Goal: Leave review/rating: Share an evaluation or opinion about a product, service, or content

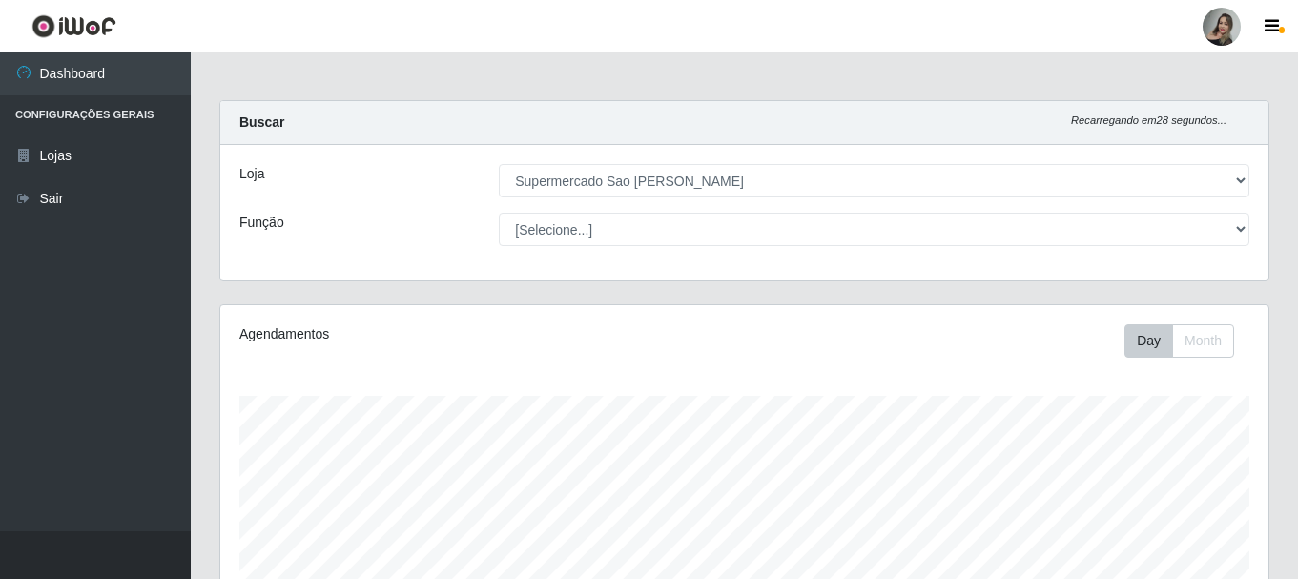
select select "383"
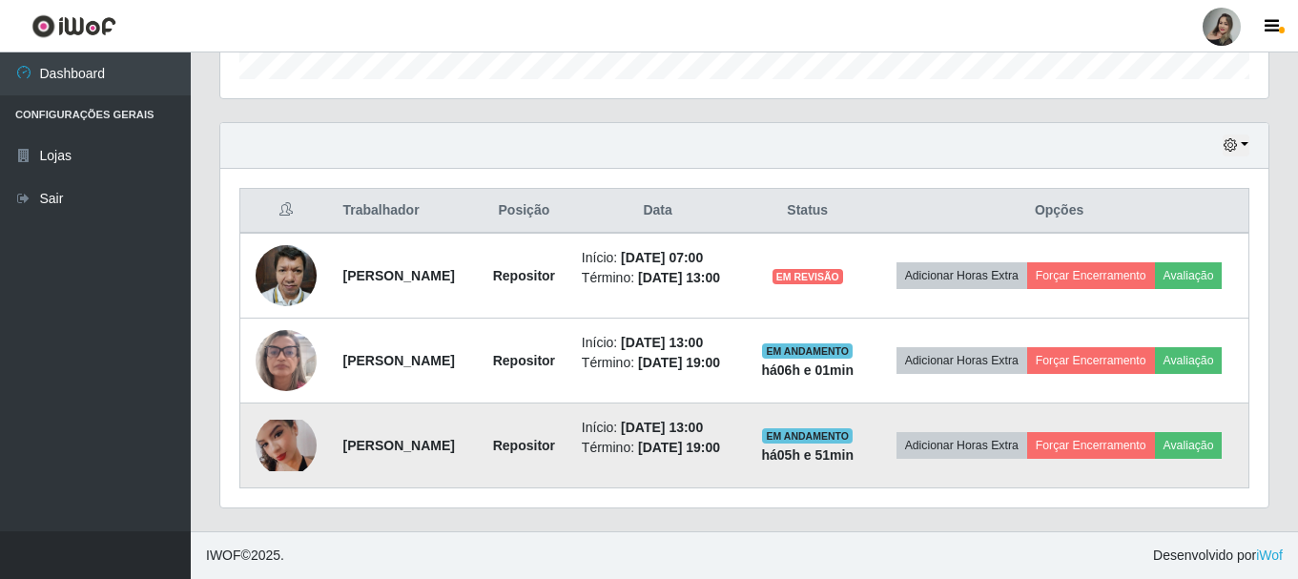
scroll to position [396, 1048]
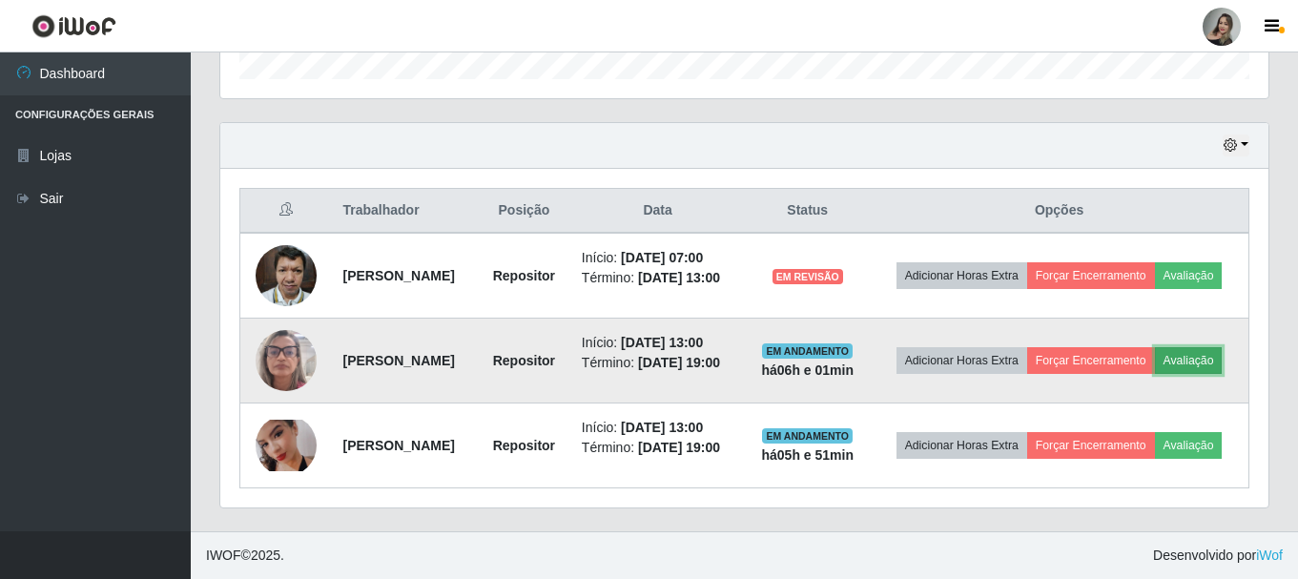
click at [1155, 351] on button "Avaliação" at bounding box center [1189, 360] width 68 height 27
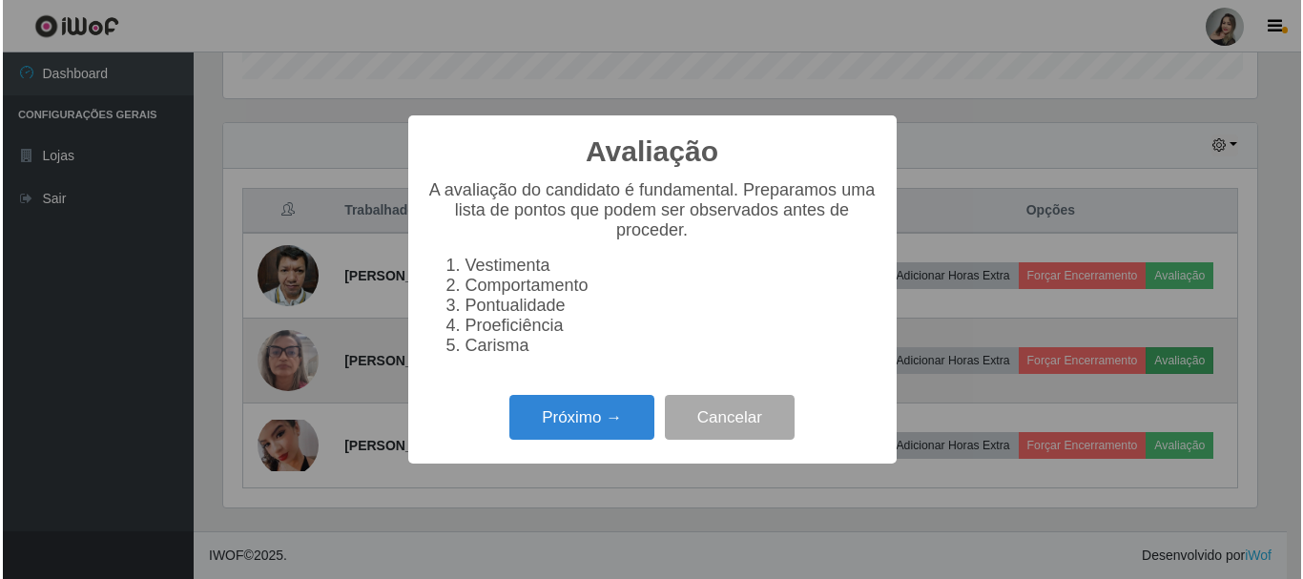
scroll to position [396, 1039]
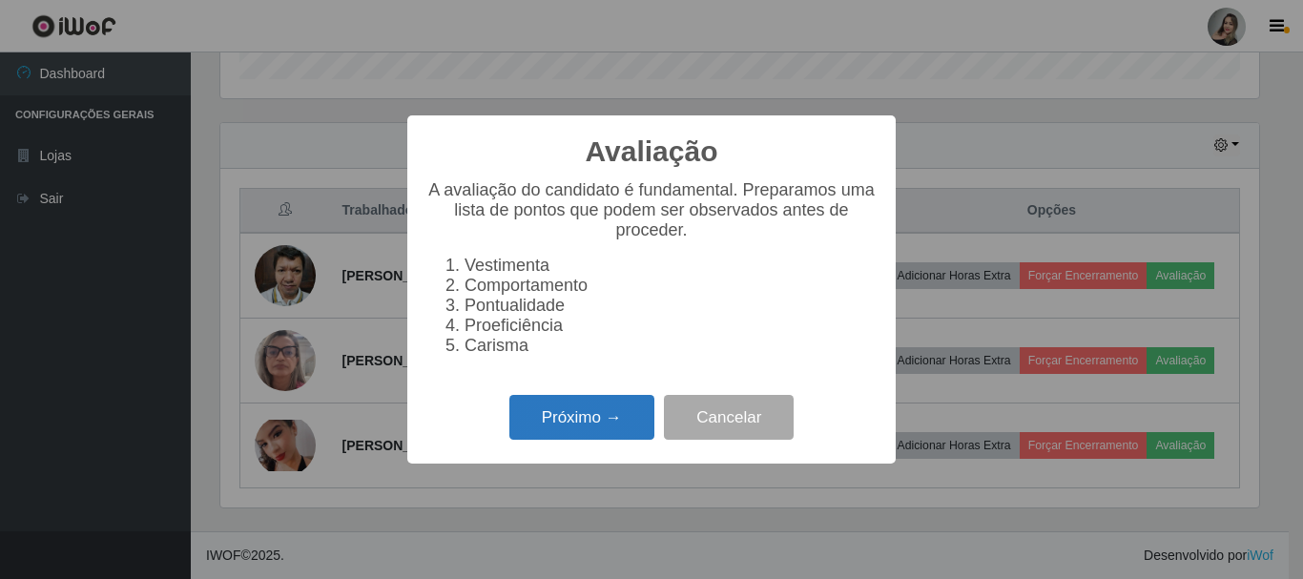
click at [623, 437] on button "Próximo →" at bounding box center [581, 417] width 145 height 45
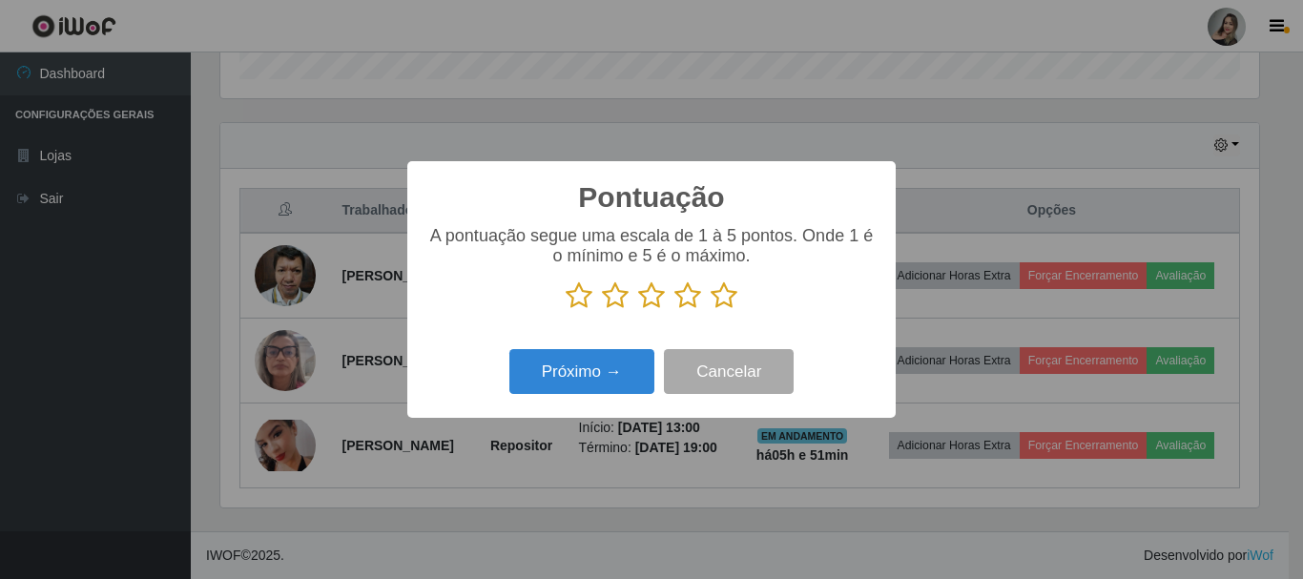
scroll to position [953523, 952880]
click at [729, 297] on icon at bounding box center [724, 295] width 27 height 29
click at [711, 310] on input "radio" at bounding box center [711, 310] width 0 height 0
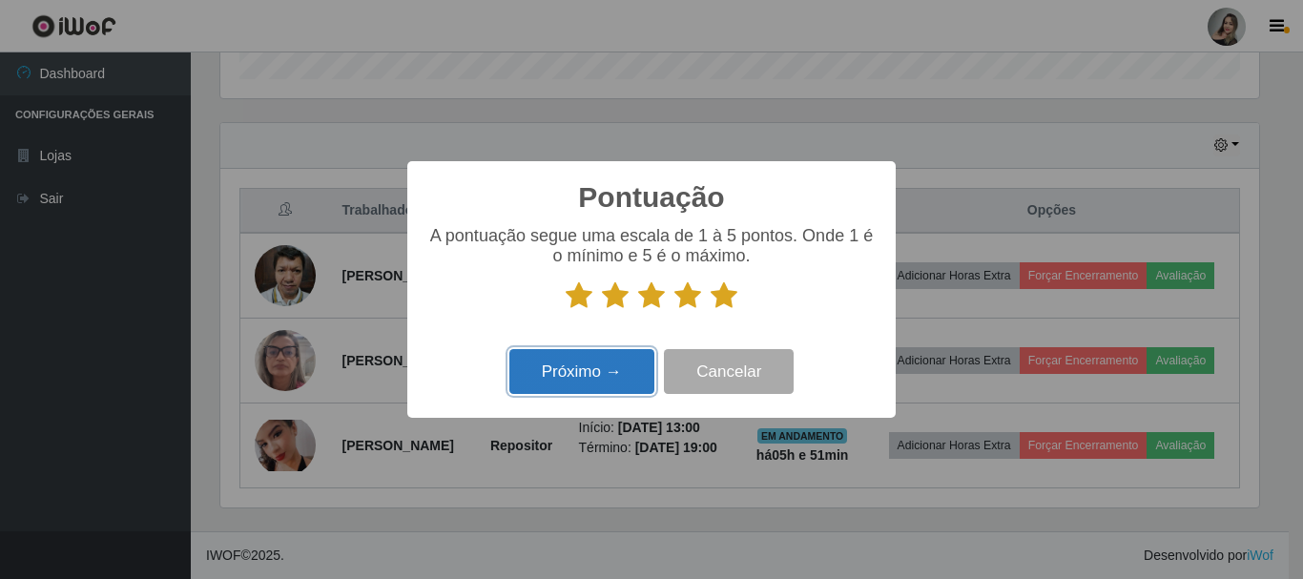
click at [616, 368] on button "Próximo →" at bounding box center [581, 371] width 145 height 45
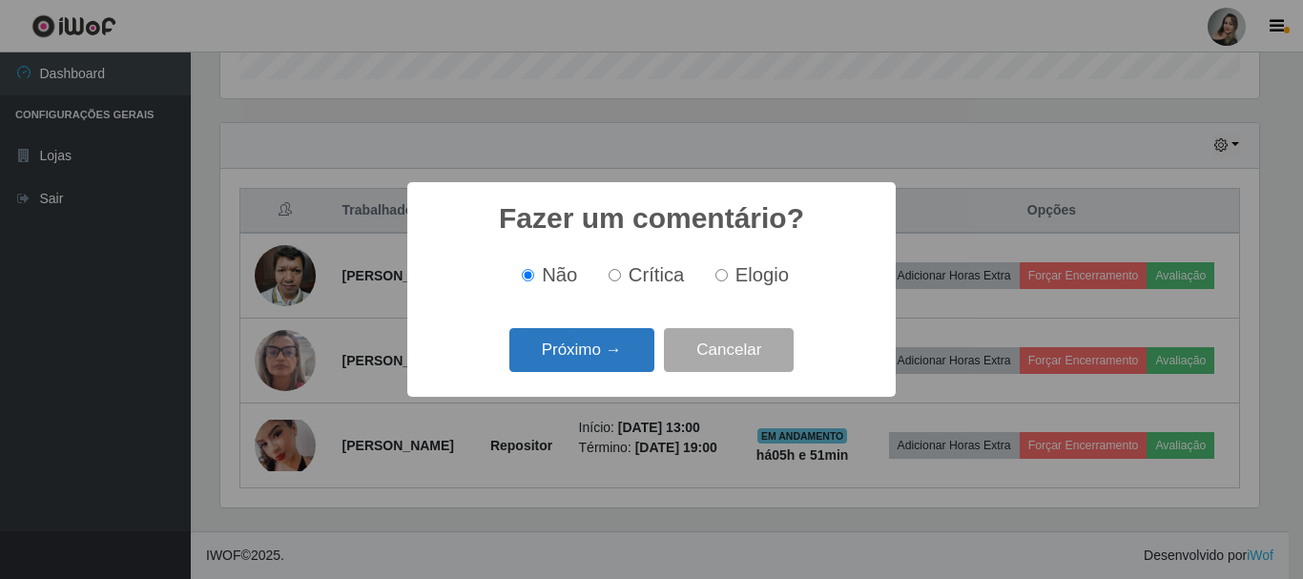
click at [625, 358] on button "Próximo →" at bounding box center [581, 350] width 145 height 45
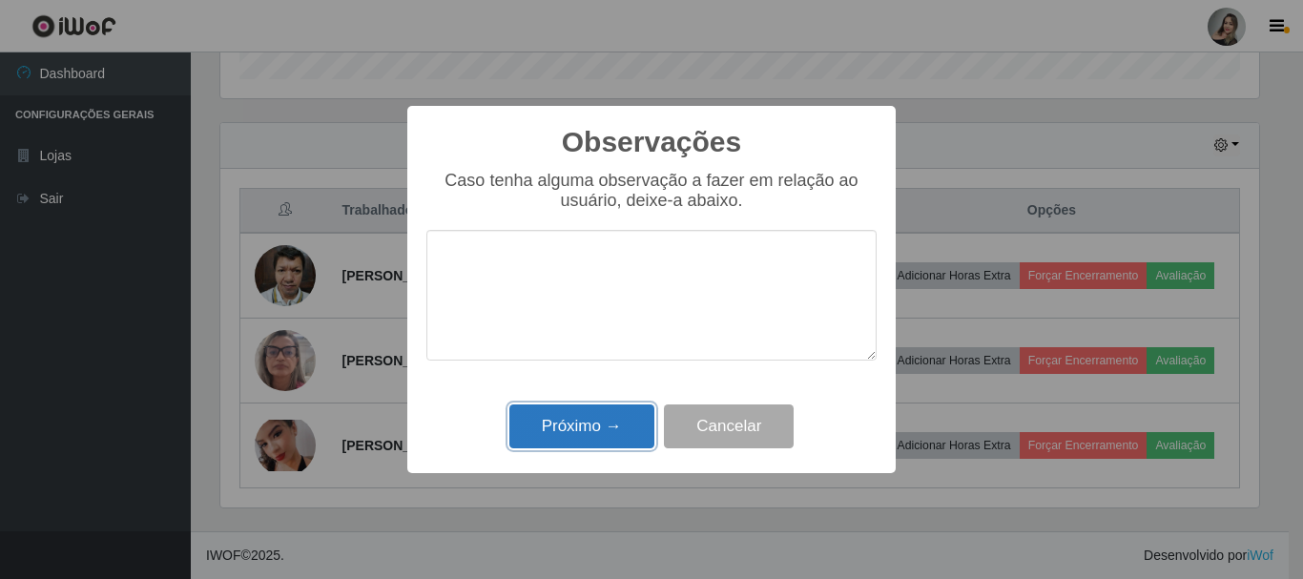
click at [594, 429] on button "Próximo →" at bounding box center [581, 426] width 145 height 45
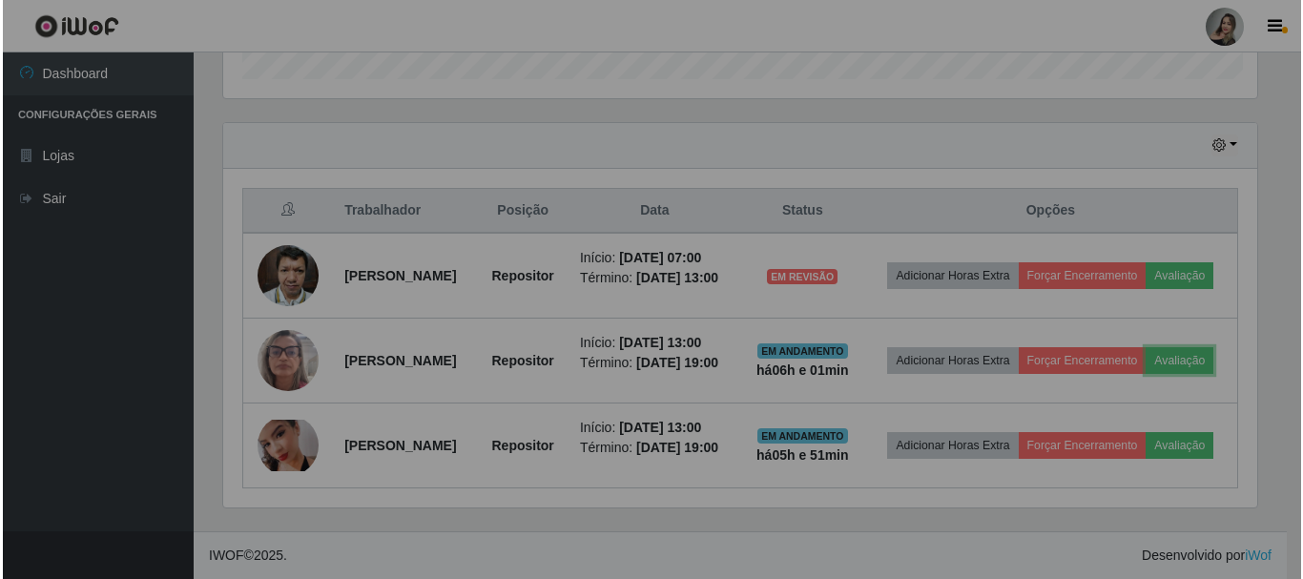
scroll to position [396, 1048]
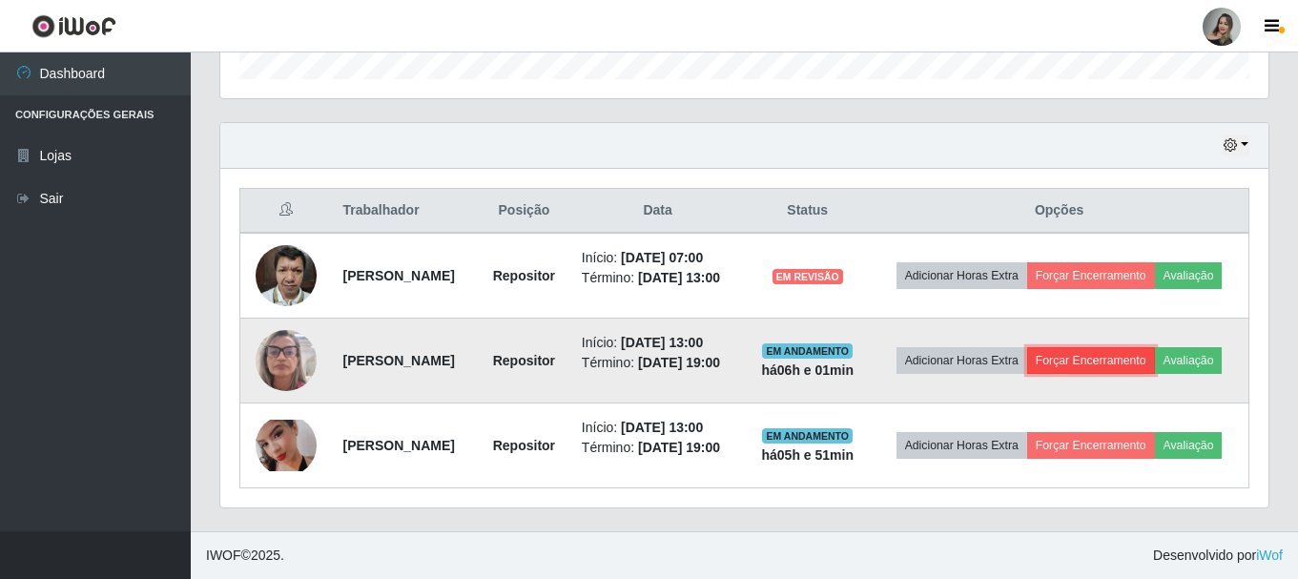
click at [1116, 347] on button "Forçar Encerramento" at bounding box center [1091, 360] width 128 height 27
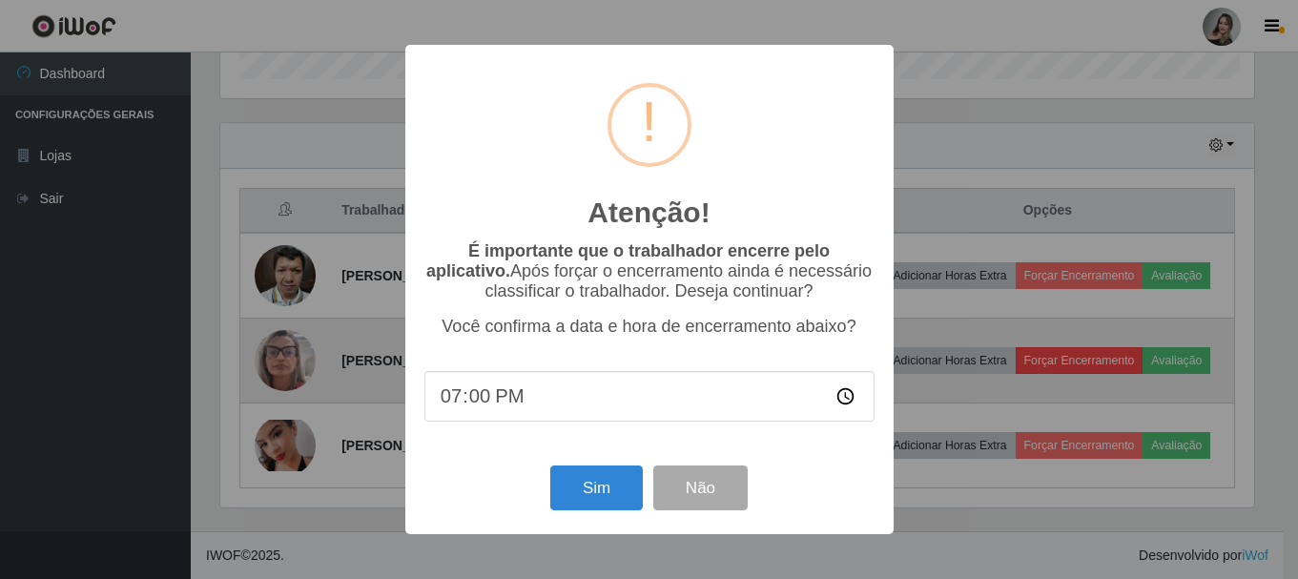
scroll to position [396, 1039]
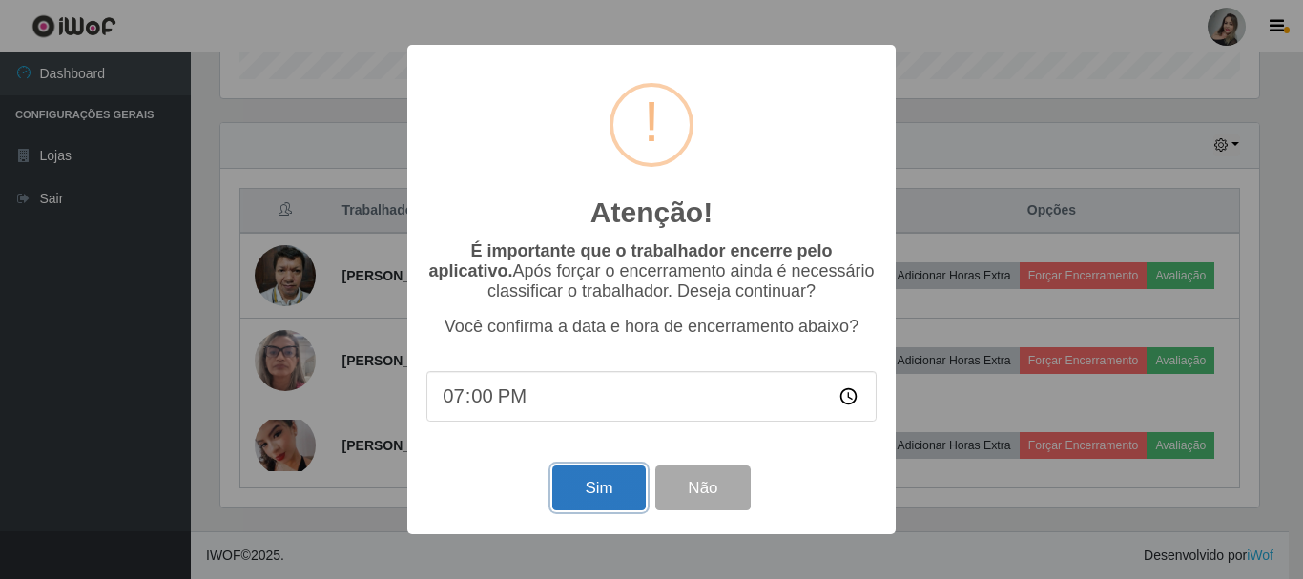
click at [618, 493] on button "Sim" at bounding box center [598, 488] width 93 height 45
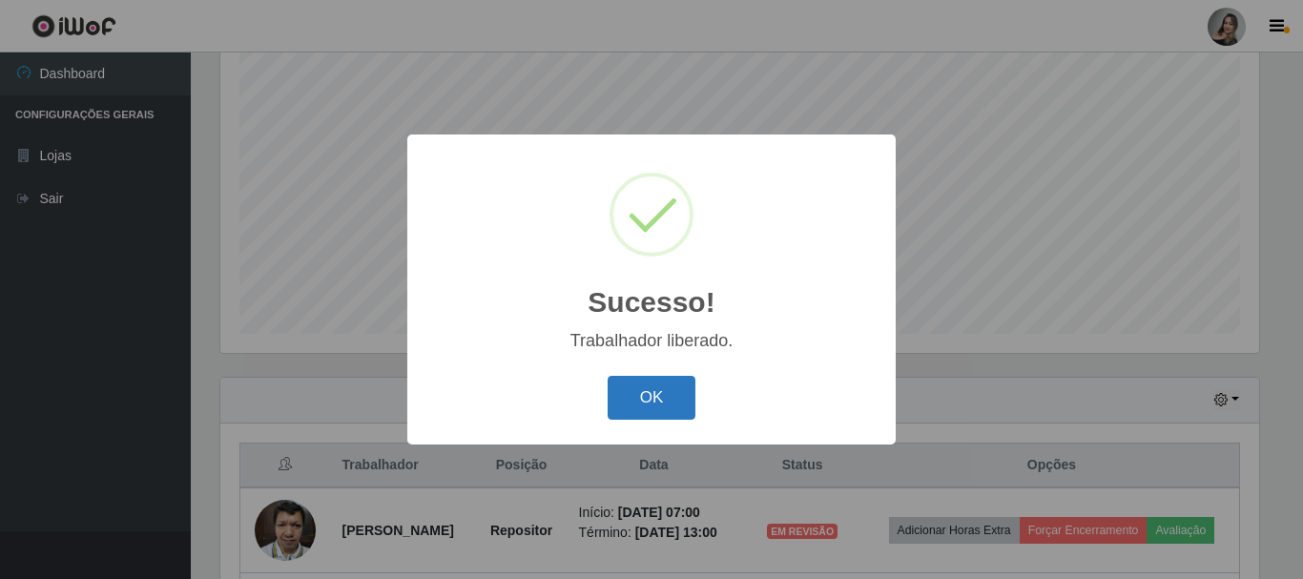
click at [642, 402] on button "OK" at bounding box center [652, 398] width 89 height 45
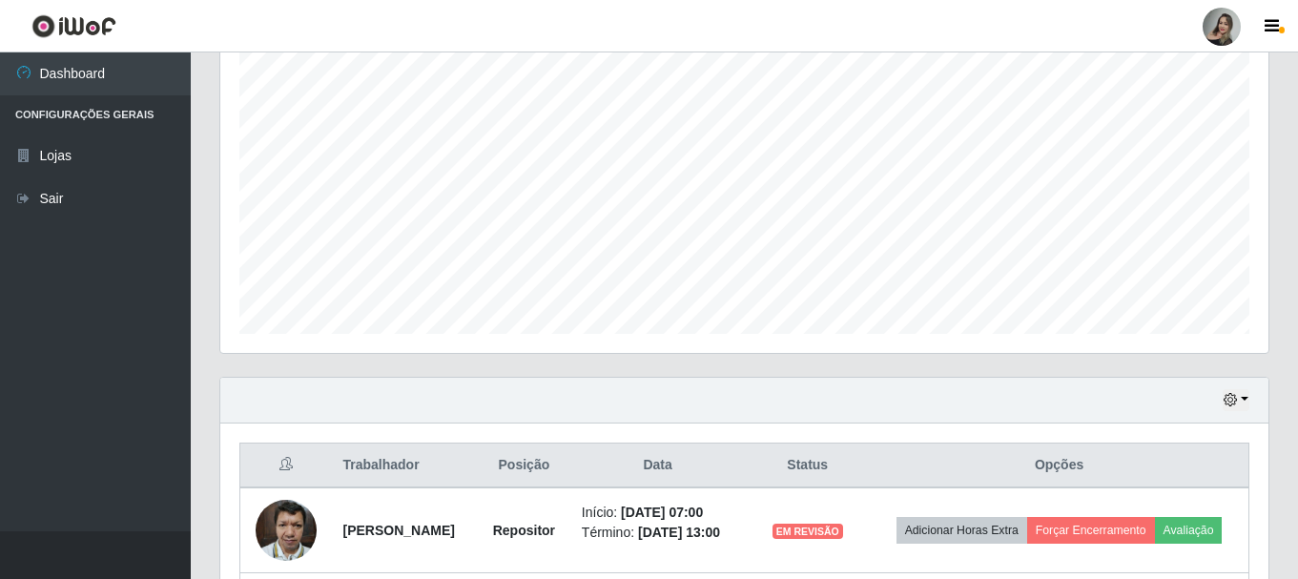
scroll to position [539, 0]
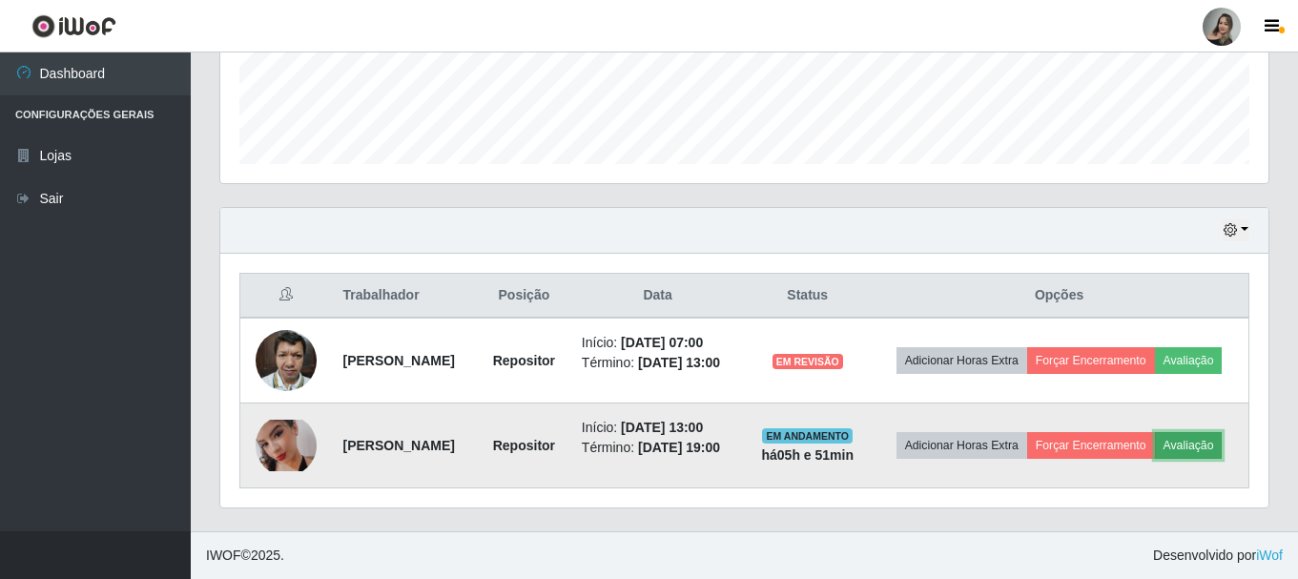
click at [1155, 459] on button "Avaliação" at bounding box center [1189, 445] width 68 height 27
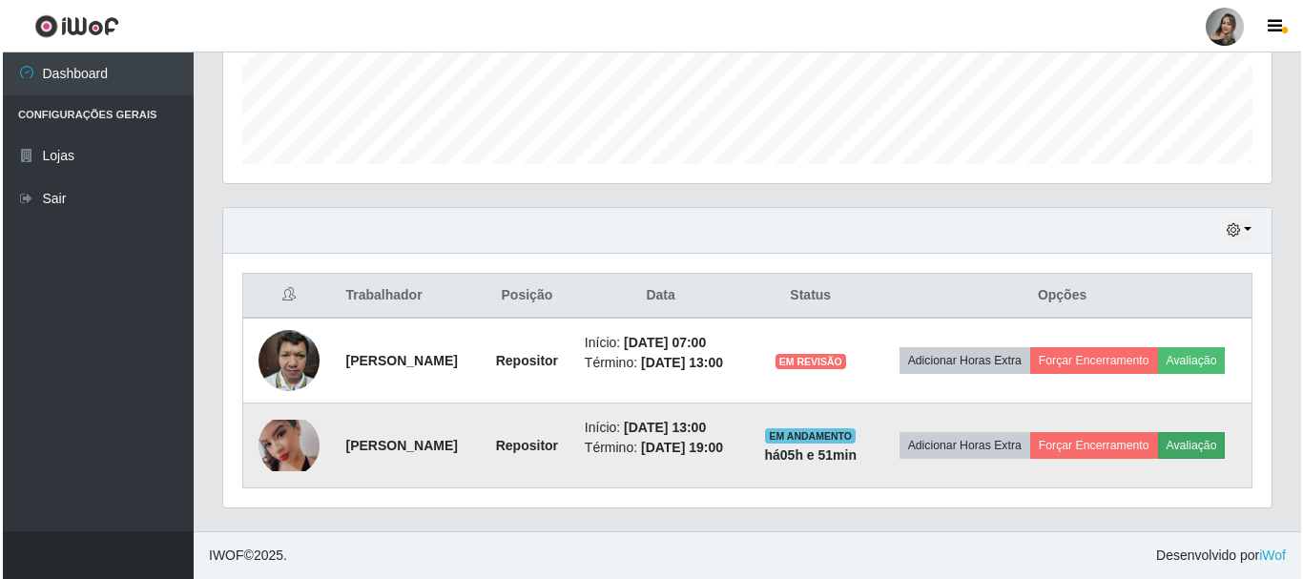
scroll to position [396, 1039]
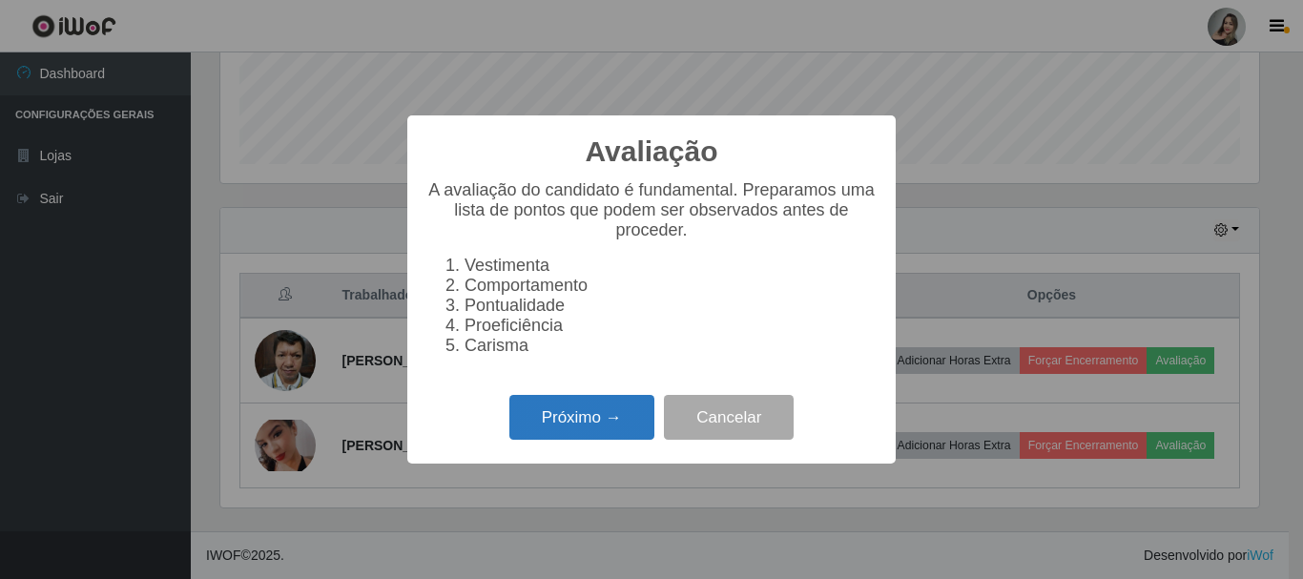
click at [603, 440] on button "Próximo →" at bounding box center [581, 417] width 145 height 45
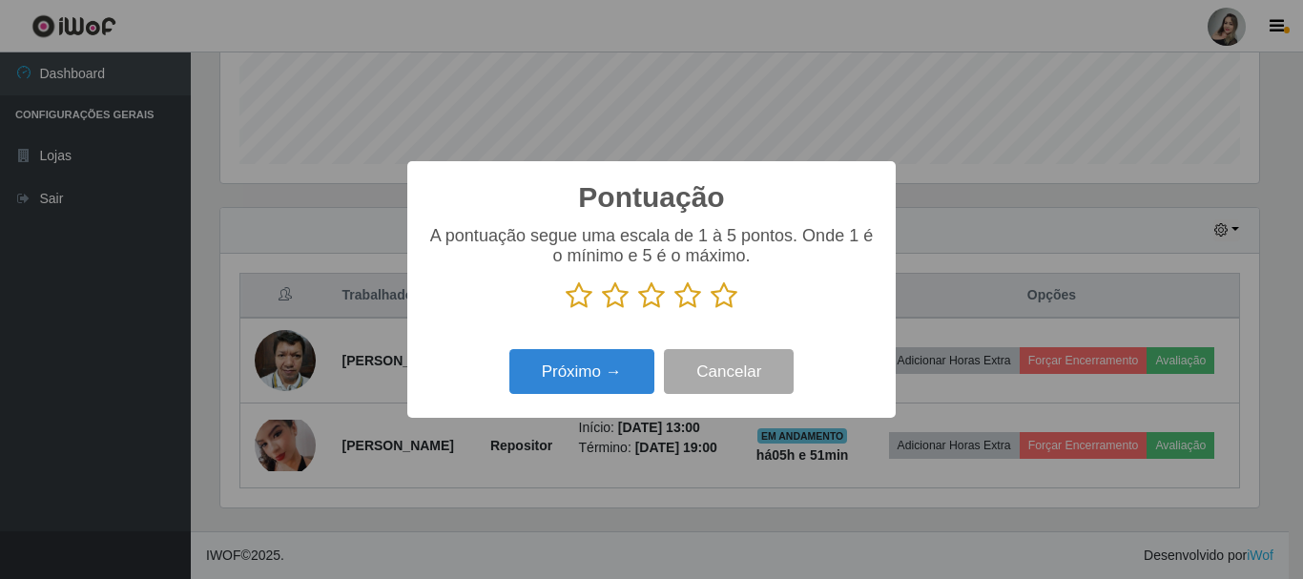
click at [734, 302] on icon at bounding box center [724, 295] width 27 height 29
click at [711, 310] on input "radio" at bounding box center [711, 310] width 0 height 0
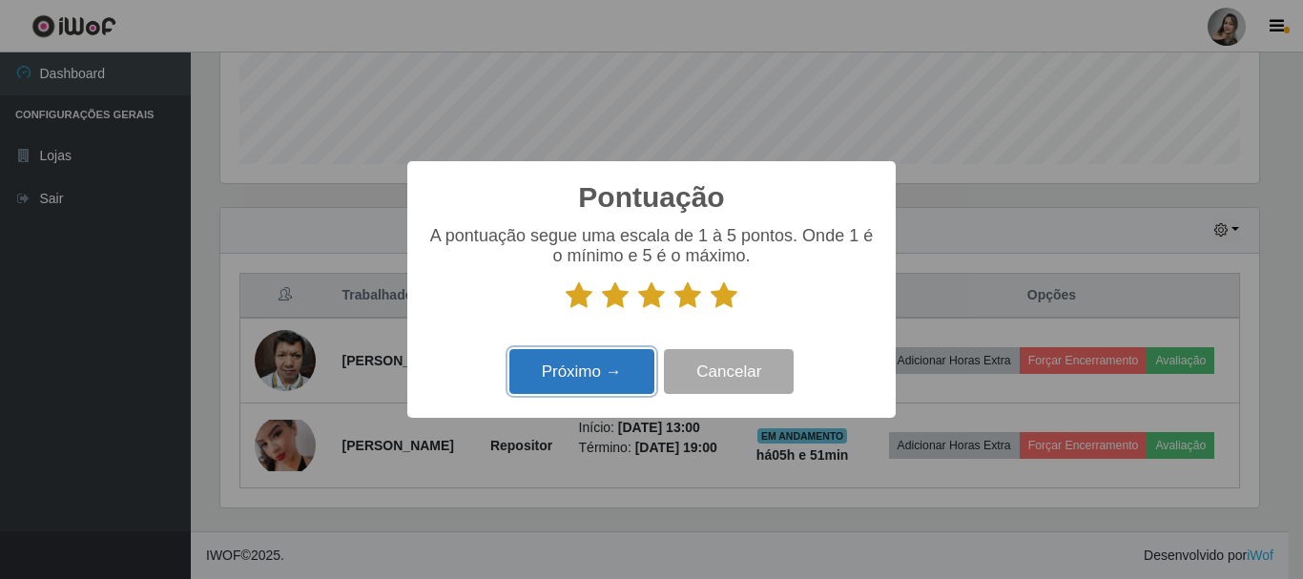
click at [597, 383] on button "Próximo →" at bounding box center [581, 371] width 145 height 45
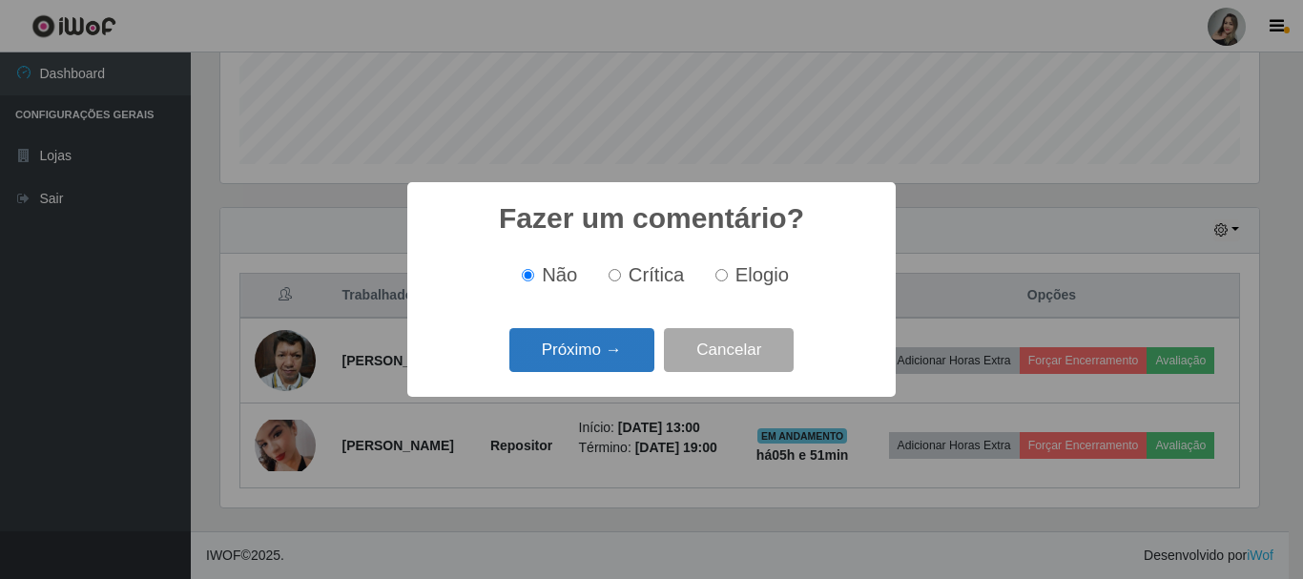
click at [596, 371] on button "Próximo →" at bounding box center [581, 350] width 145 height 45
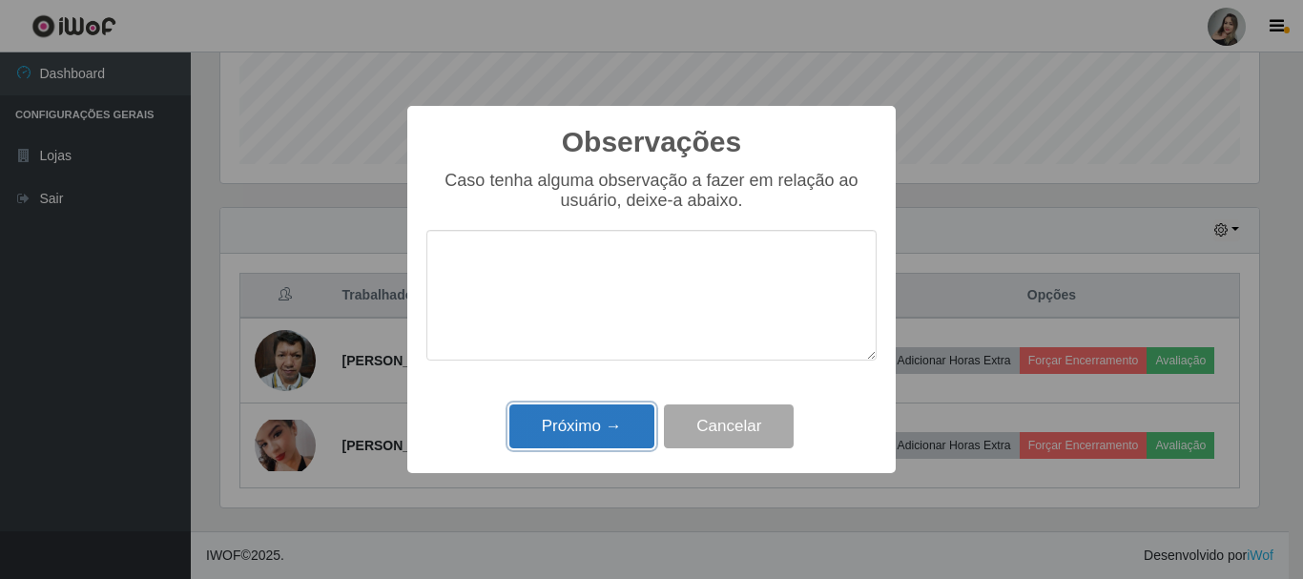
click at [593, 425] on button "Próximo →" at bounding box center [581, 426] width 145 height 45
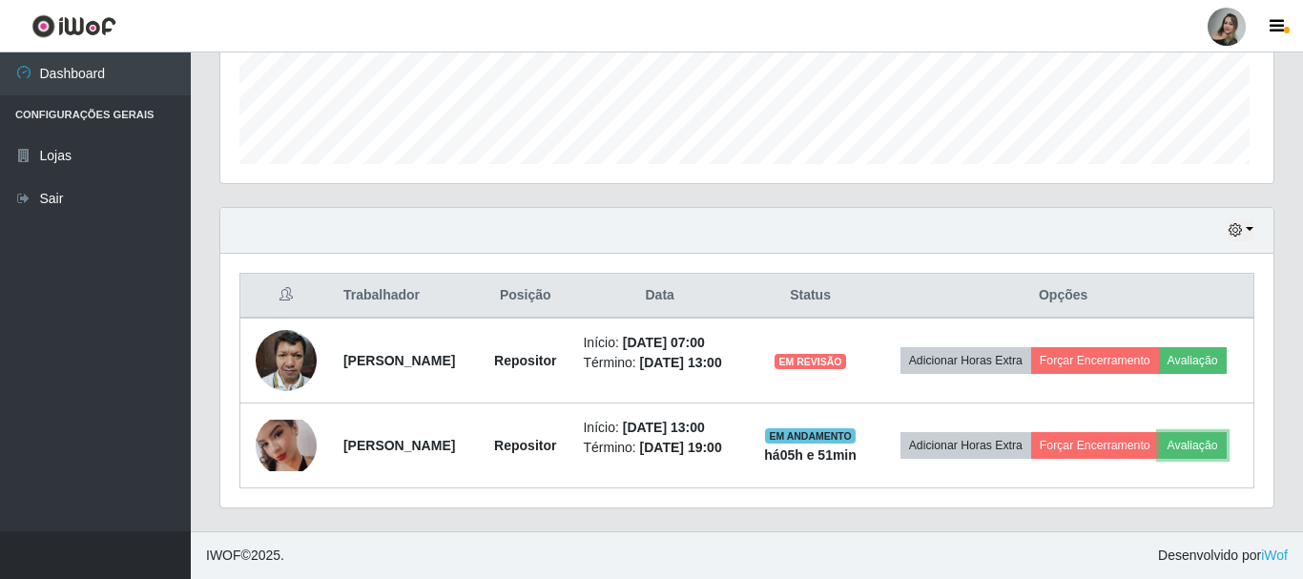
scroll to position [396, 1048]
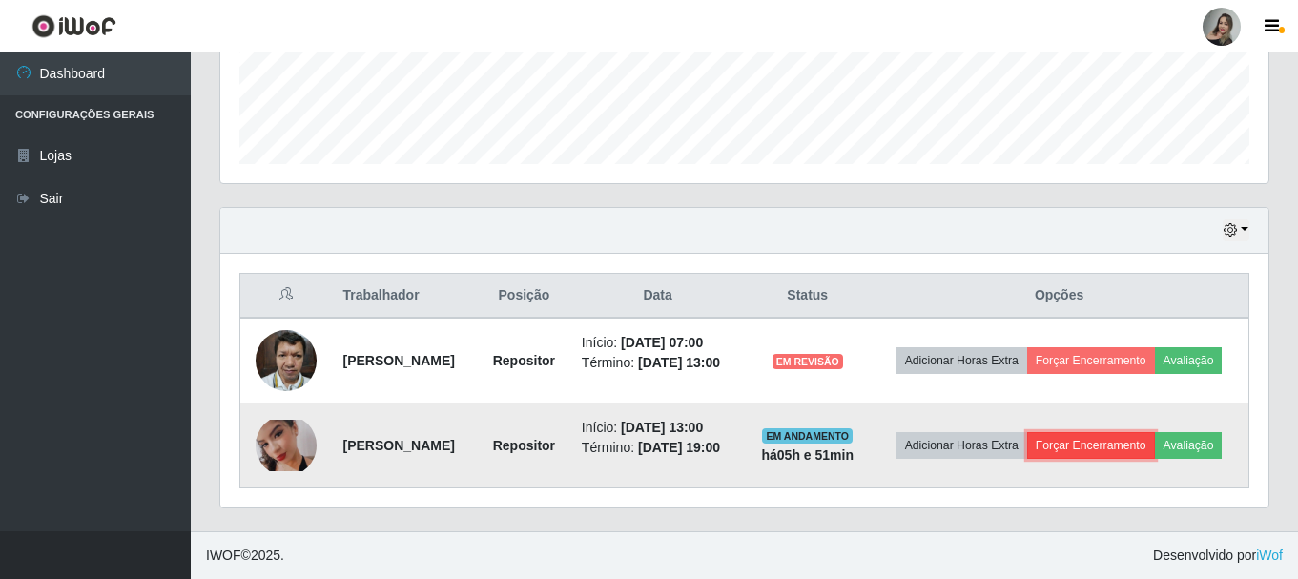
click at [1125, 437] on button "Forçar Encerramento" at bounding box center [1091, 445] width 128 height 27
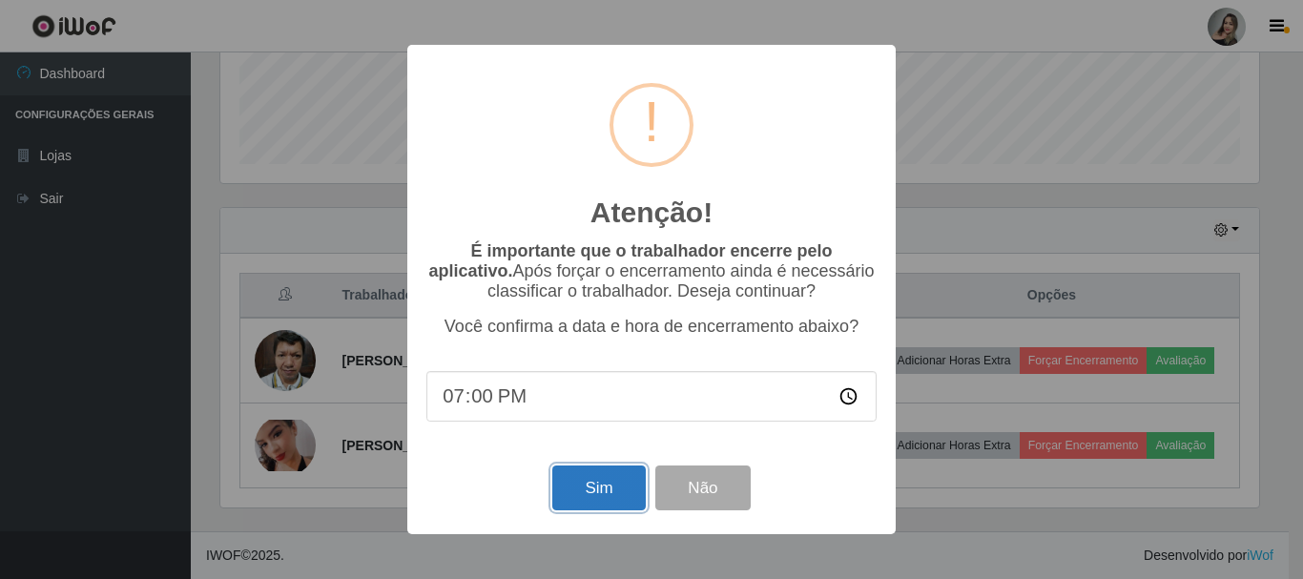
click at [615, 496] on button "Sim" at bounding box center [598, 488] width 93 height 45
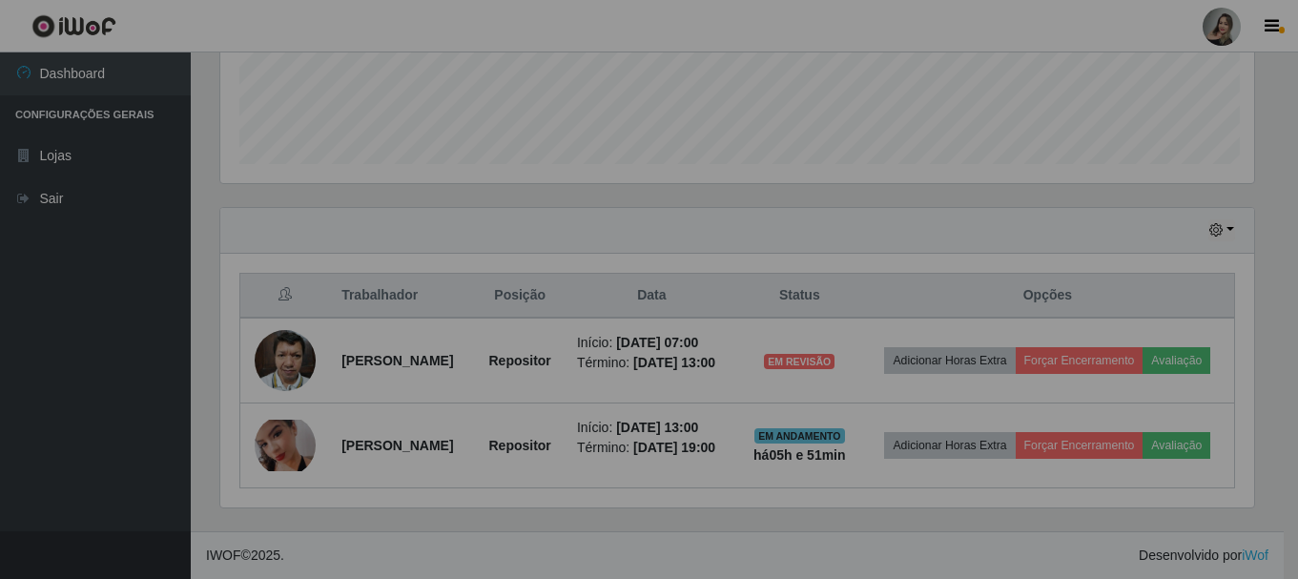
scroll to position [0, 0]
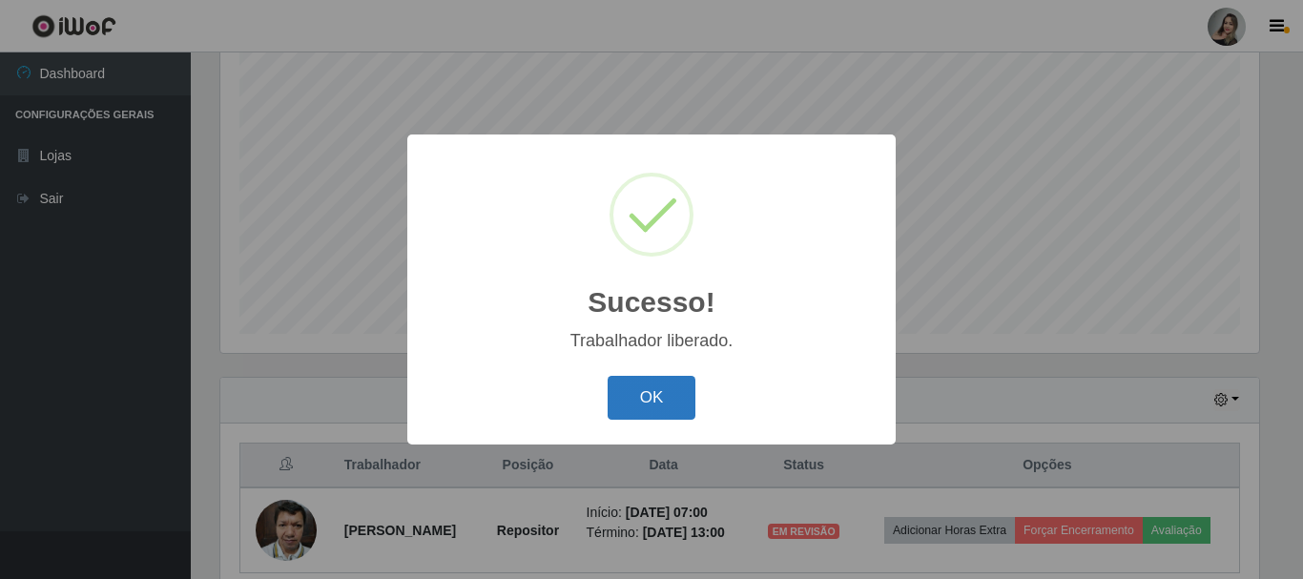
click at [630, 403] on button "OK" at bounding box center [652, 398] width 89 height 45
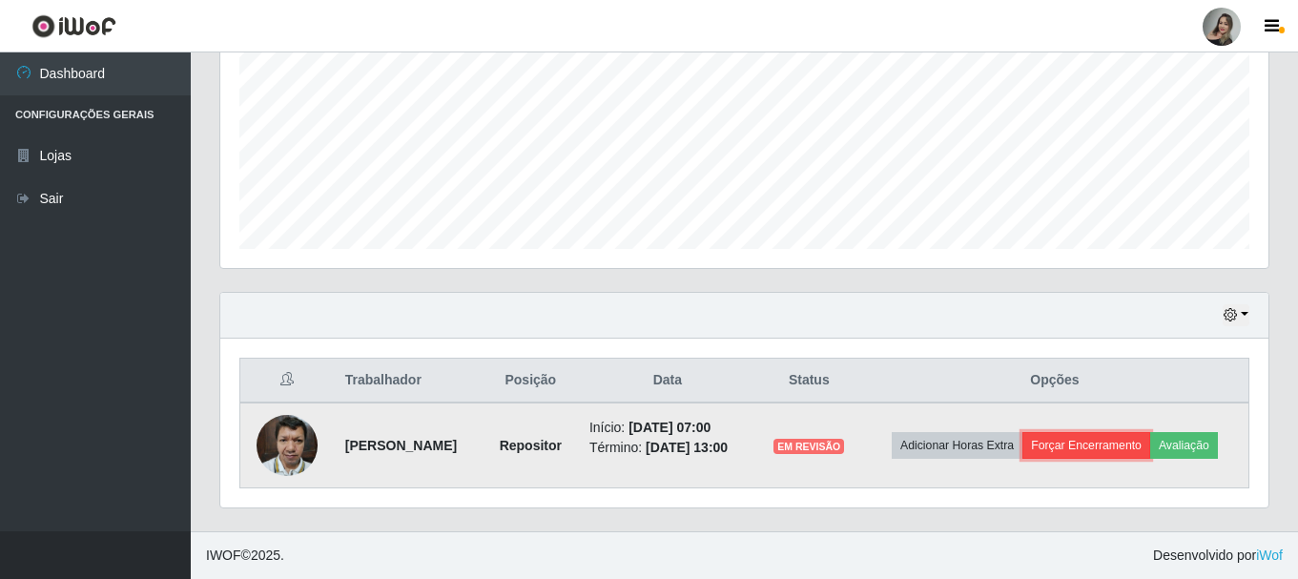
click at [1105, 450] on button "Forçar Encerramento" at bounding box center [1087, 445] width 128 height 27
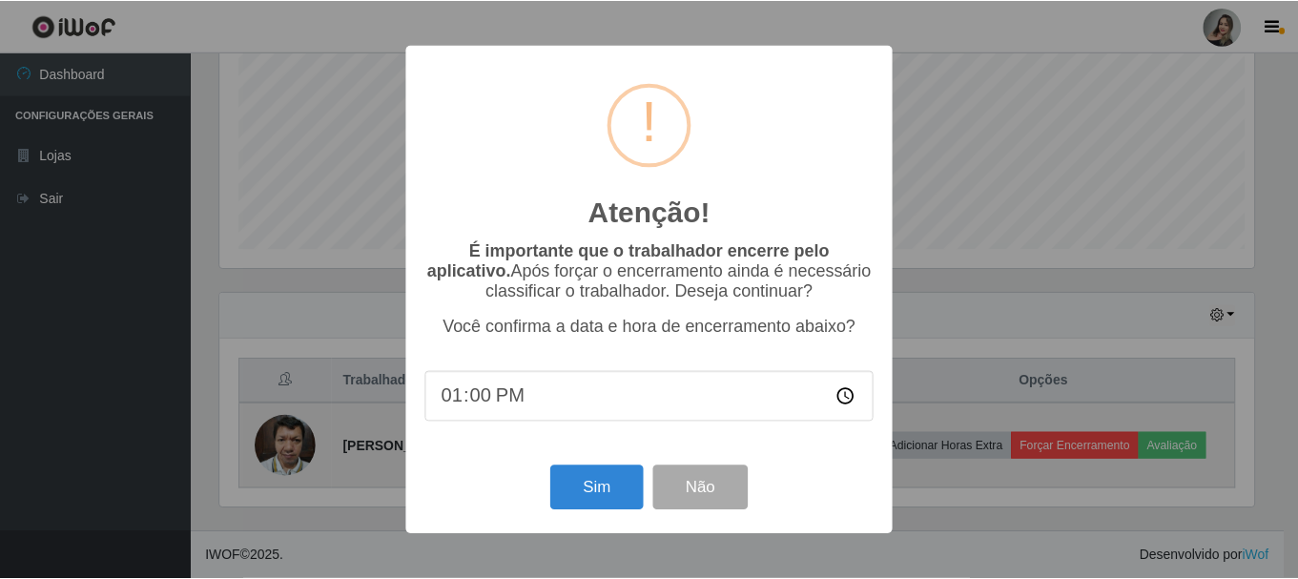
scroll to position [396, 1039]
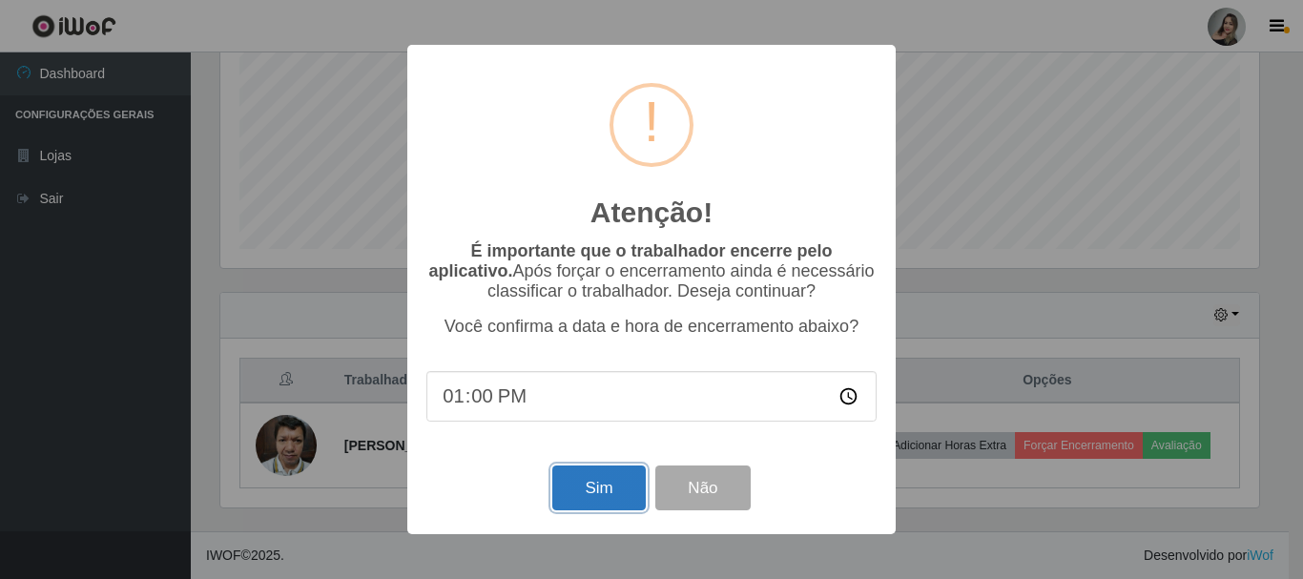
click at [609, 501] on button "Sim" at bounding box center [598, 488] width 93 height 45
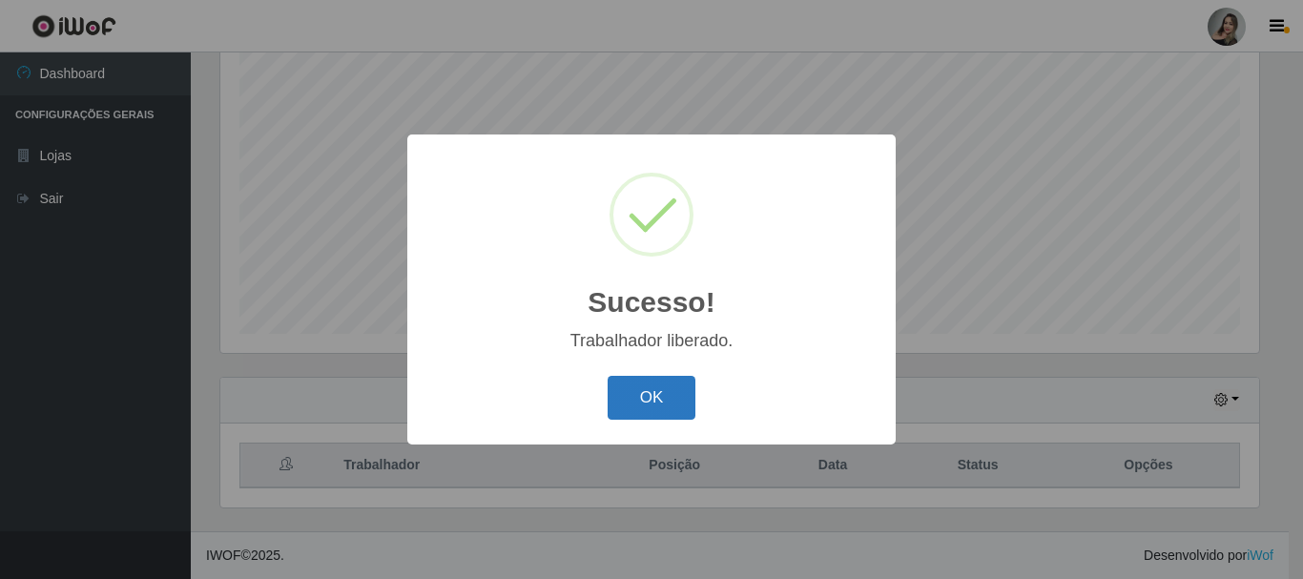
click at [636, 401] on button "OK" at bounding box center [652, 398] width 89 height 45
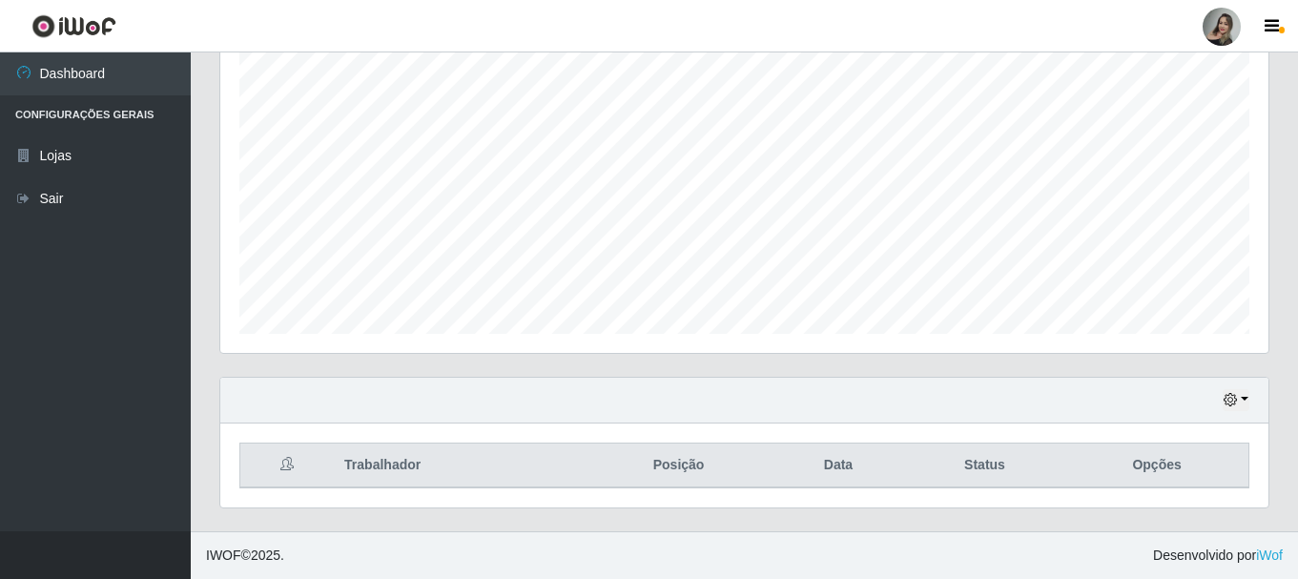
scroll to position [0, 0]
